Goal: Task Accomplishment & Management: Complete application form

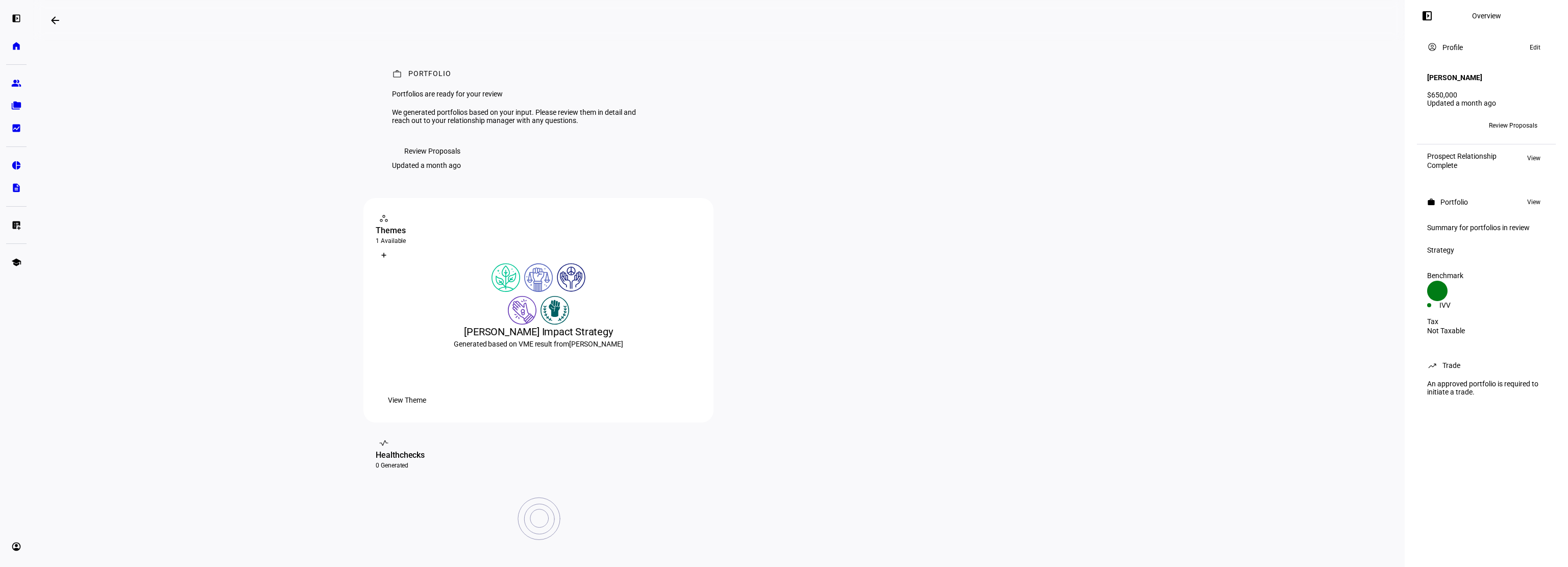
click at [431, 161] on span "Review Proposals" at bounding box center [432, 151] width 56 height 20
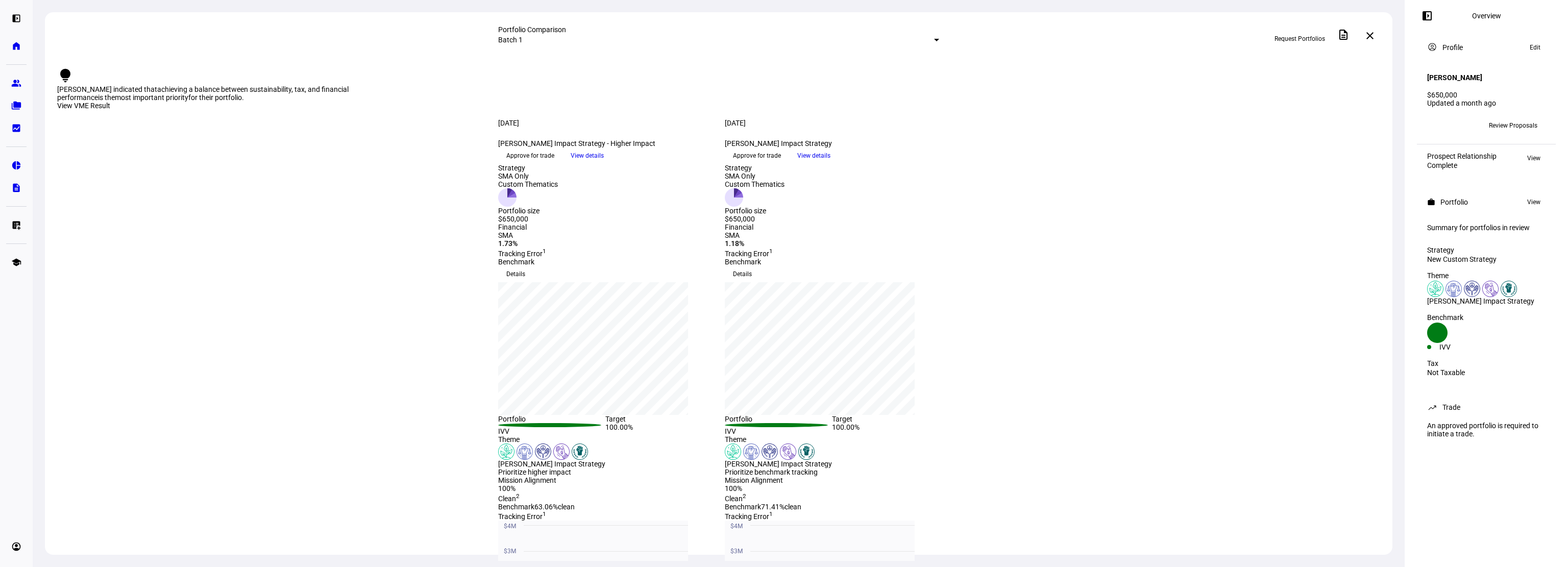
click at [1445, 74] on h4 "[PERSON_NAME]" at bounding box center [1454, 78] width 55 height 8
click at [13, 77] on link "group Prospects" at bounding box center [16, 83] width 20 height 20
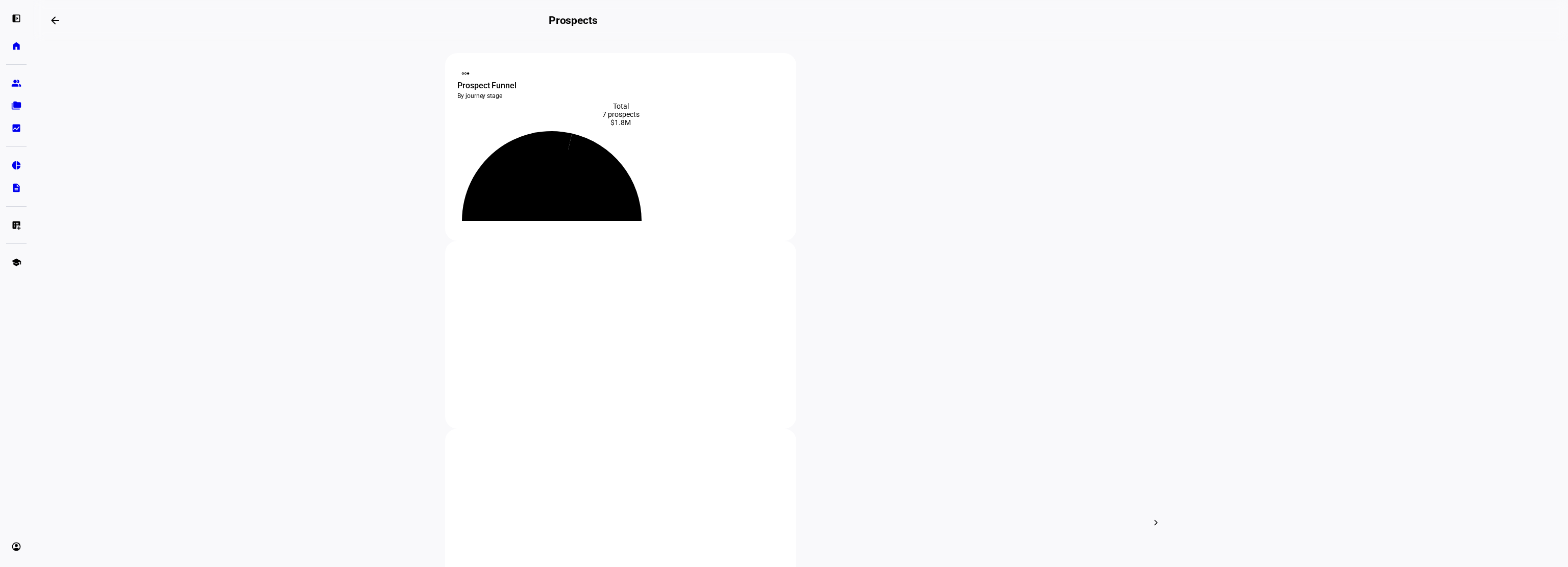
scroll to position [51, 0]
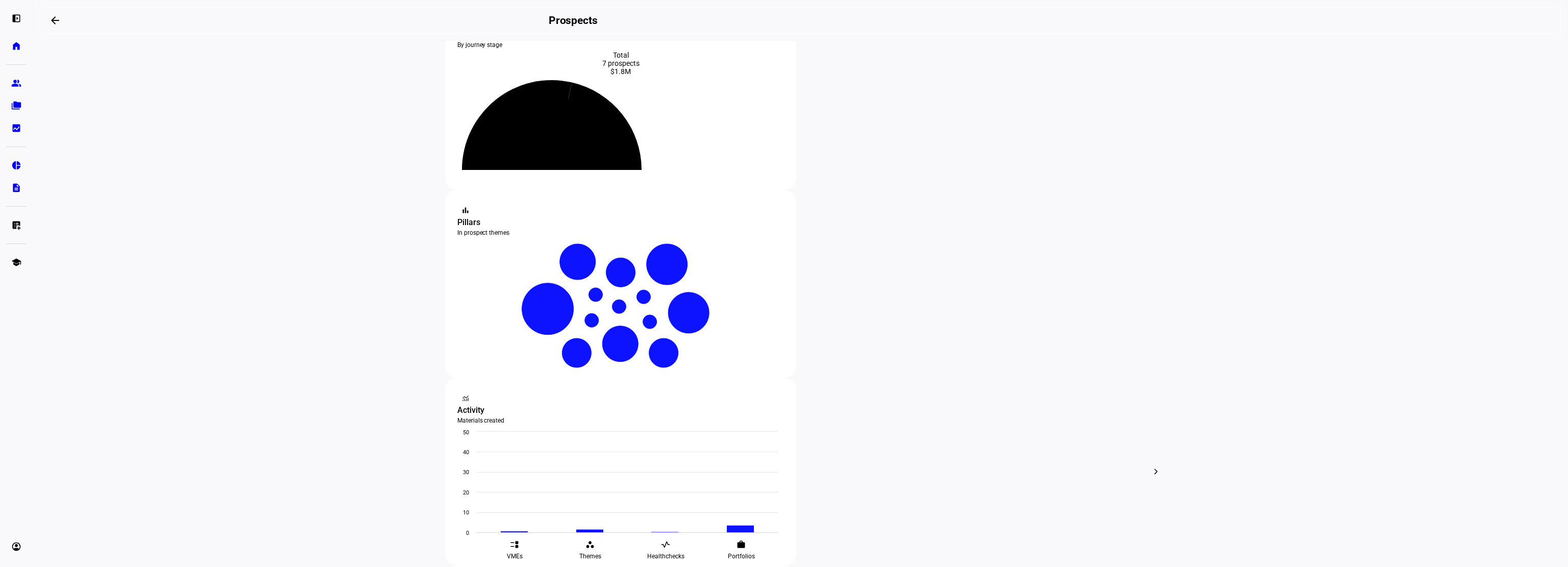
click at [784, 338] on div at bounding box center [784, 284] width 1568 height 567
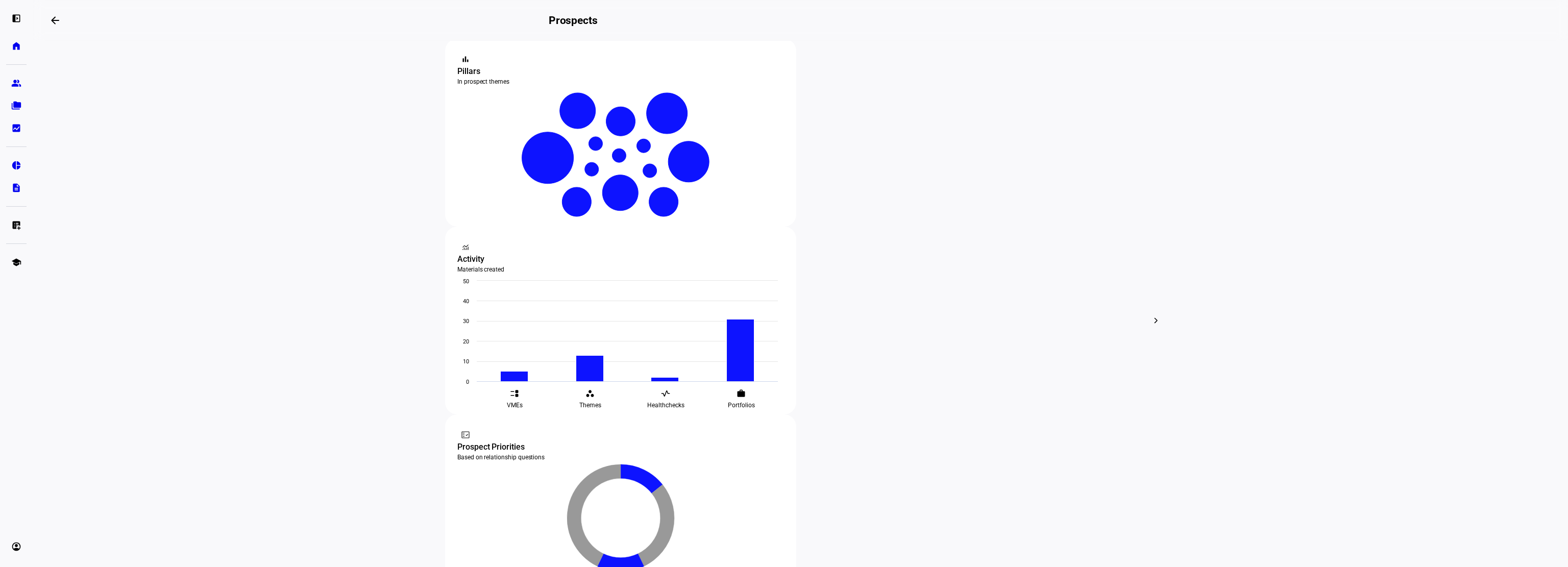
scroll to position [204, 0]
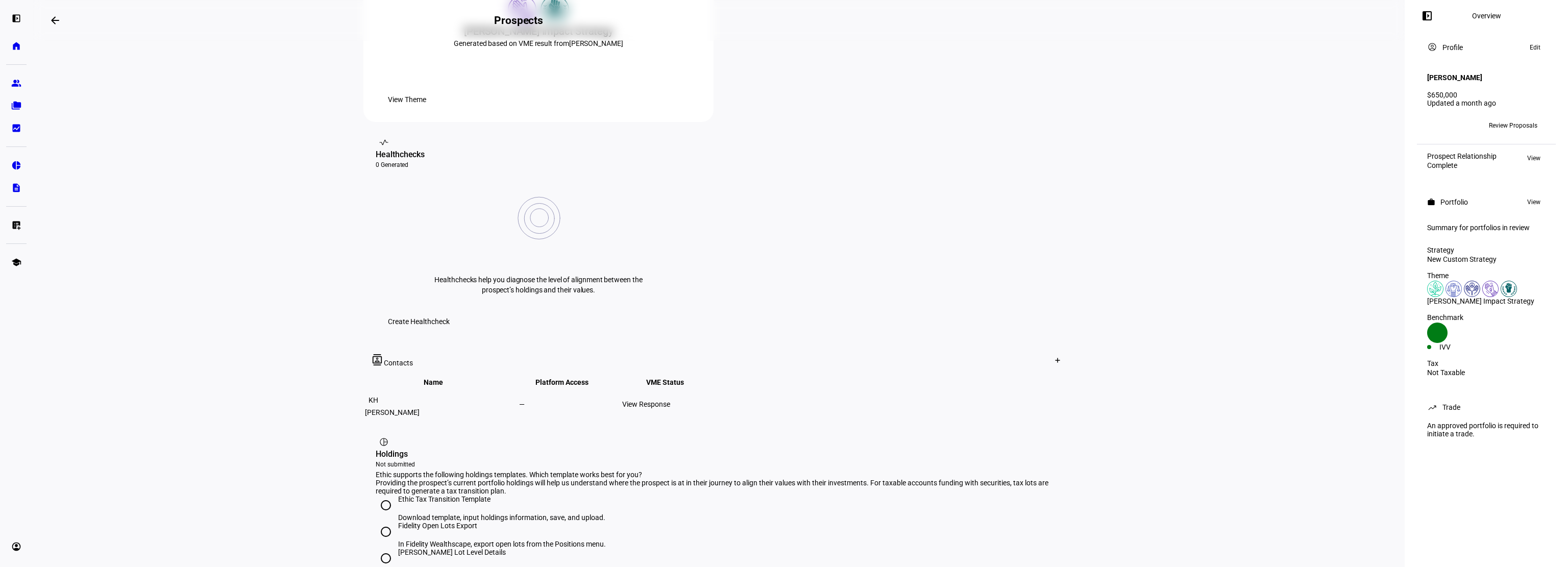
scroll to position [306, 0]
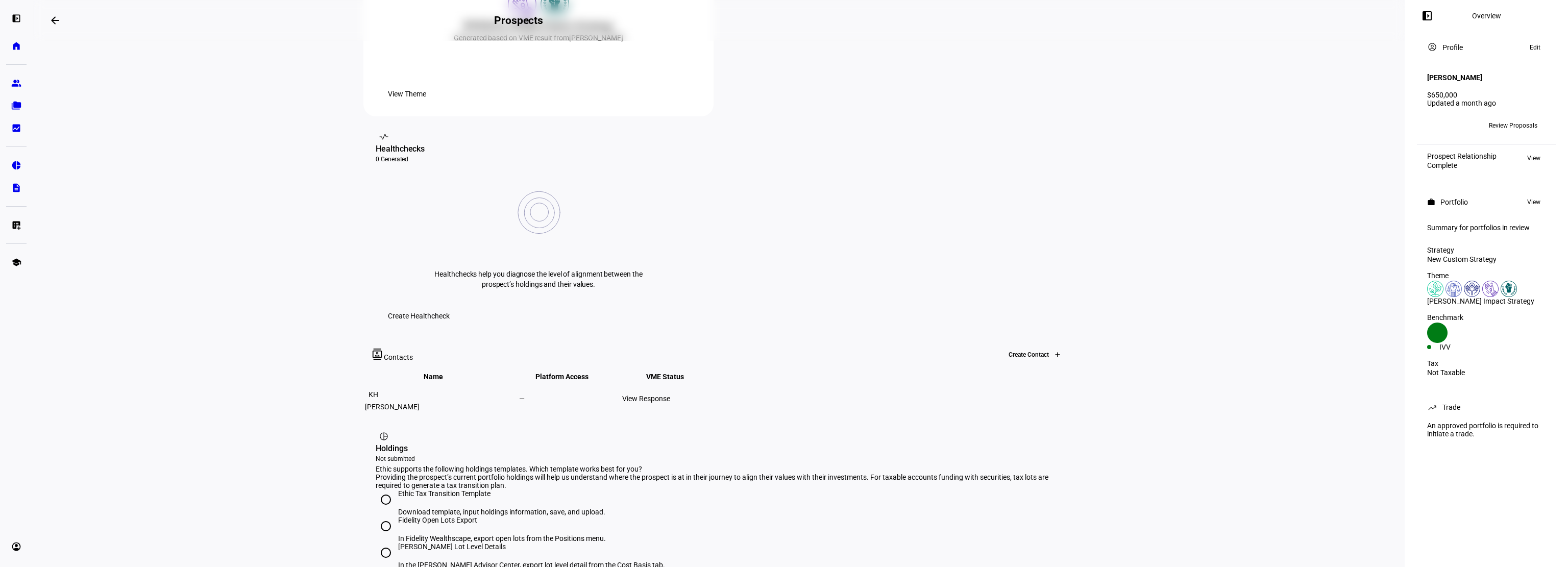
click at [1054, 352] on icon at bounding box center [1058, 355] width 6 height 6
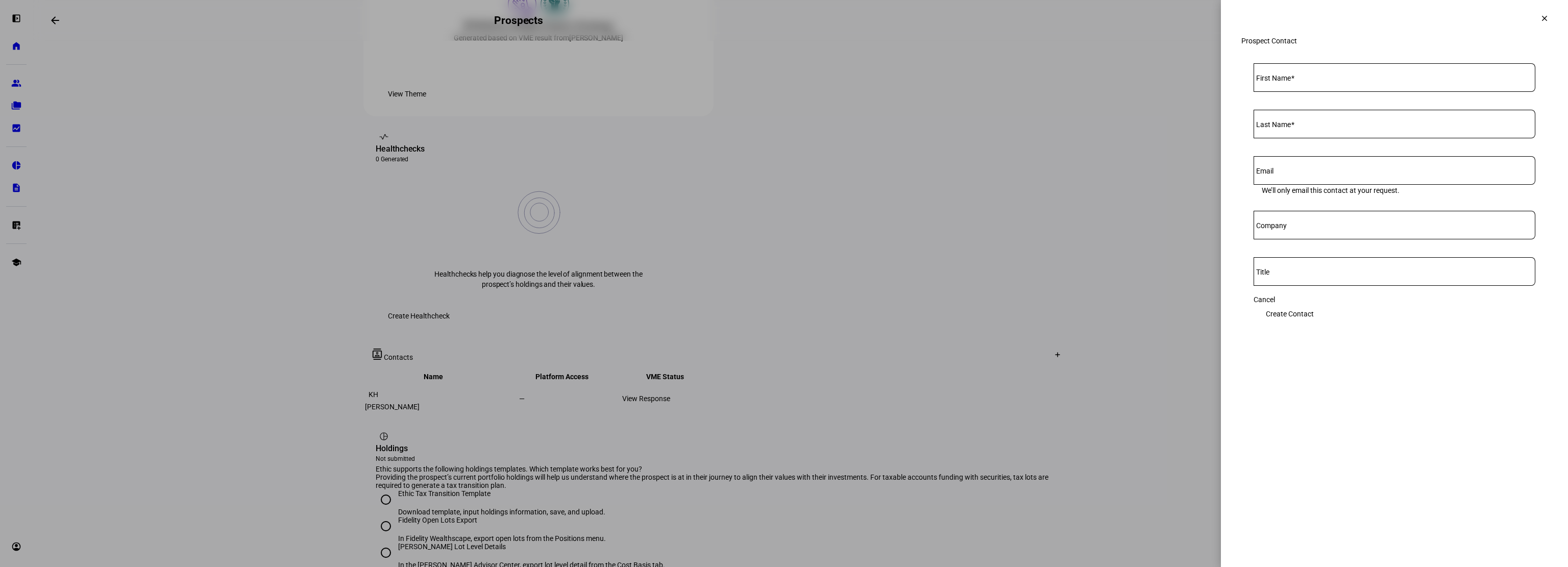
click at [1286, 82] on mat-label "First Name" at bounding box center [1273, 78] width 34 height 8
click at [1286, 80] on input "First Name" at bounding box center [1394, 75] width 282 height 8
type input "[PERSON_NAME]"
click at [1306, 172] on input "Email" at bounding box center [1394, 168] width 282 height 8
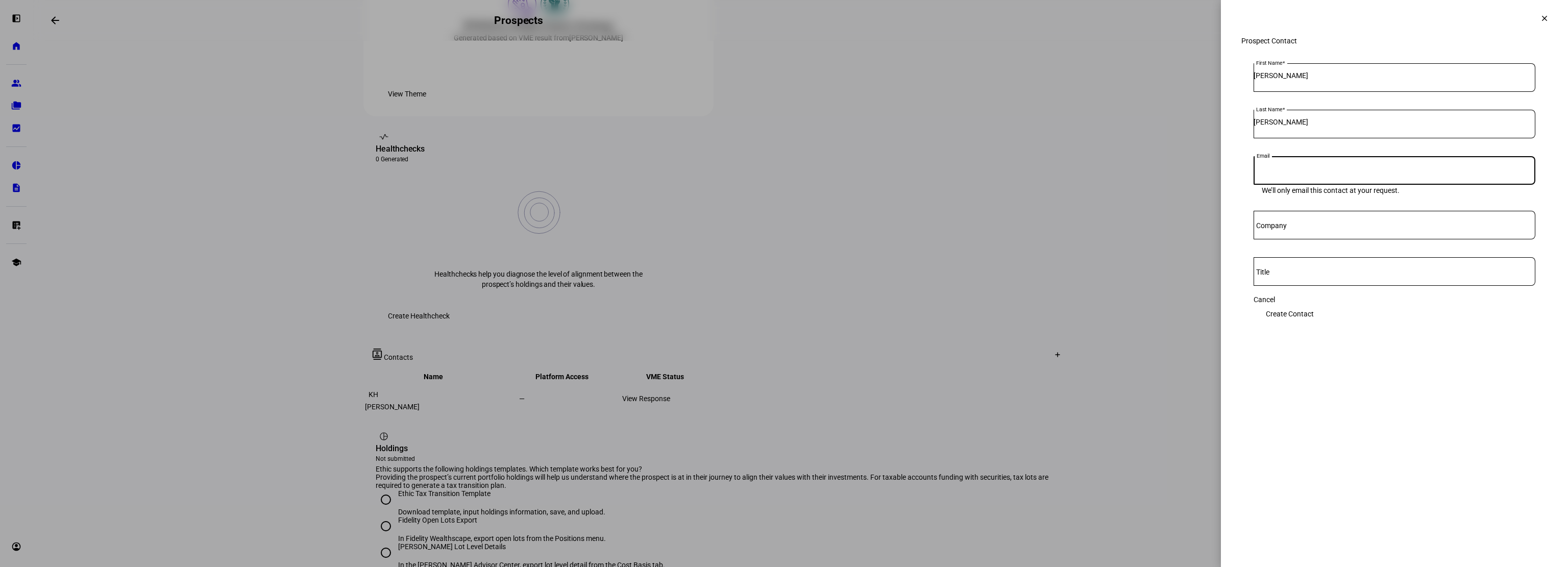
paste input "[EMAIL_ADDRESS][DOMAIN_NAME]"
type input "[EMAIL_ADDRESS][DOMAIN_NAME]"
click at [1314, 312] on span "Create Contact" at bounding box center [1289, 314] width 48 height 20
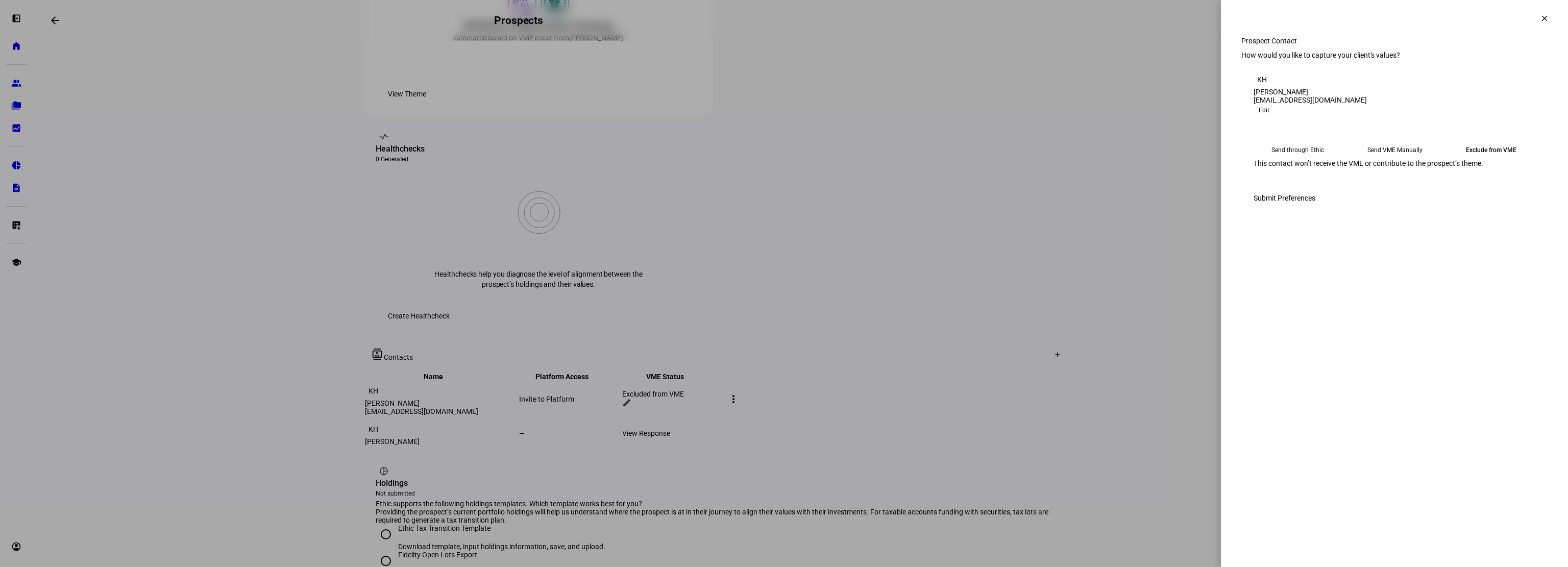
click at [741, 352] on div at bounding box center [784, 284] width 1568 height 567
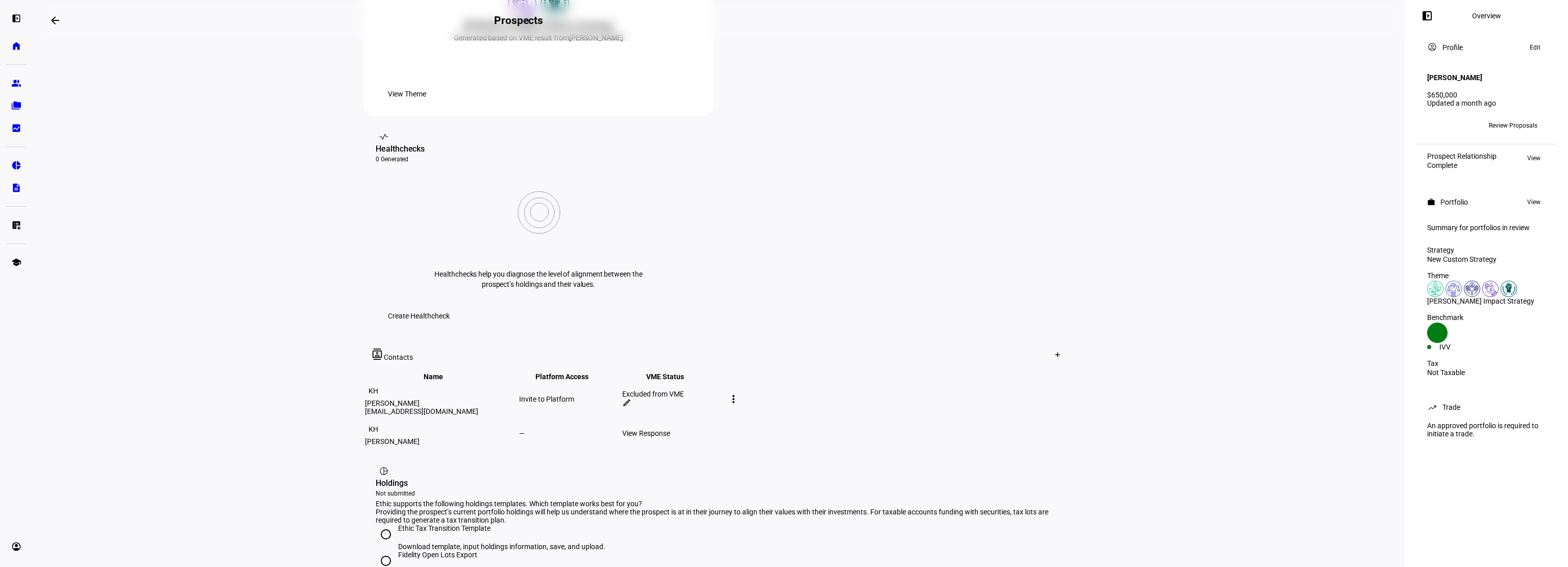
click at [631, 398] on mat-icon "edit" at bounding box center [627, 403] width 9 height 9
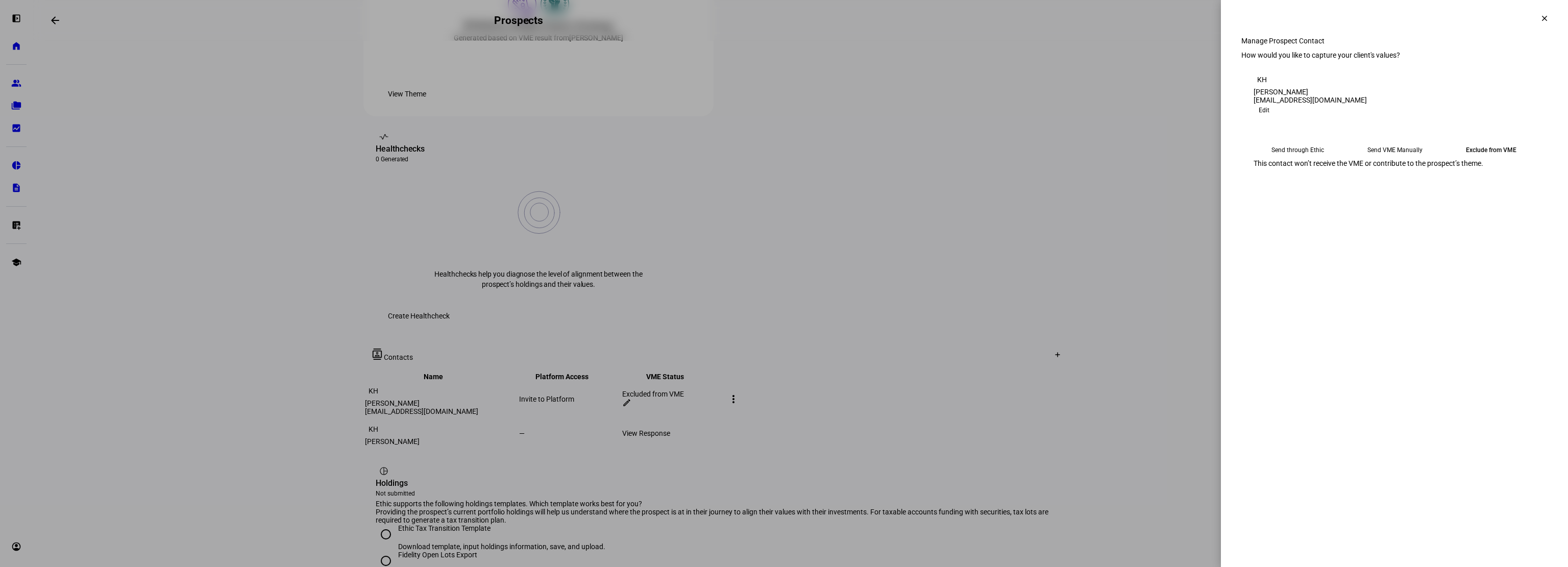
click at [1180, 263] on div at bounding box center [784, 284] width 1568 height 567
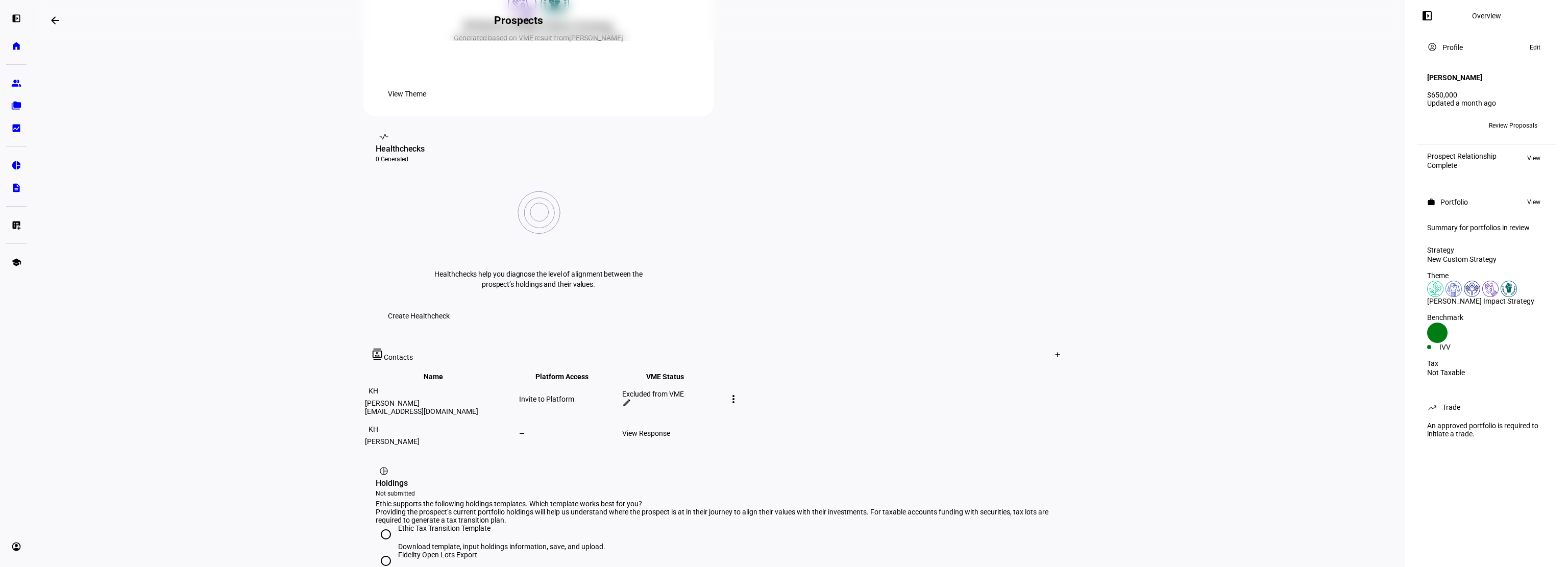
click at [620, 395] on div "Invite to Platform" at bounding box center [569, 399] width 101 height 8
